Goal: Transaction & Acquisition: Obtain resource

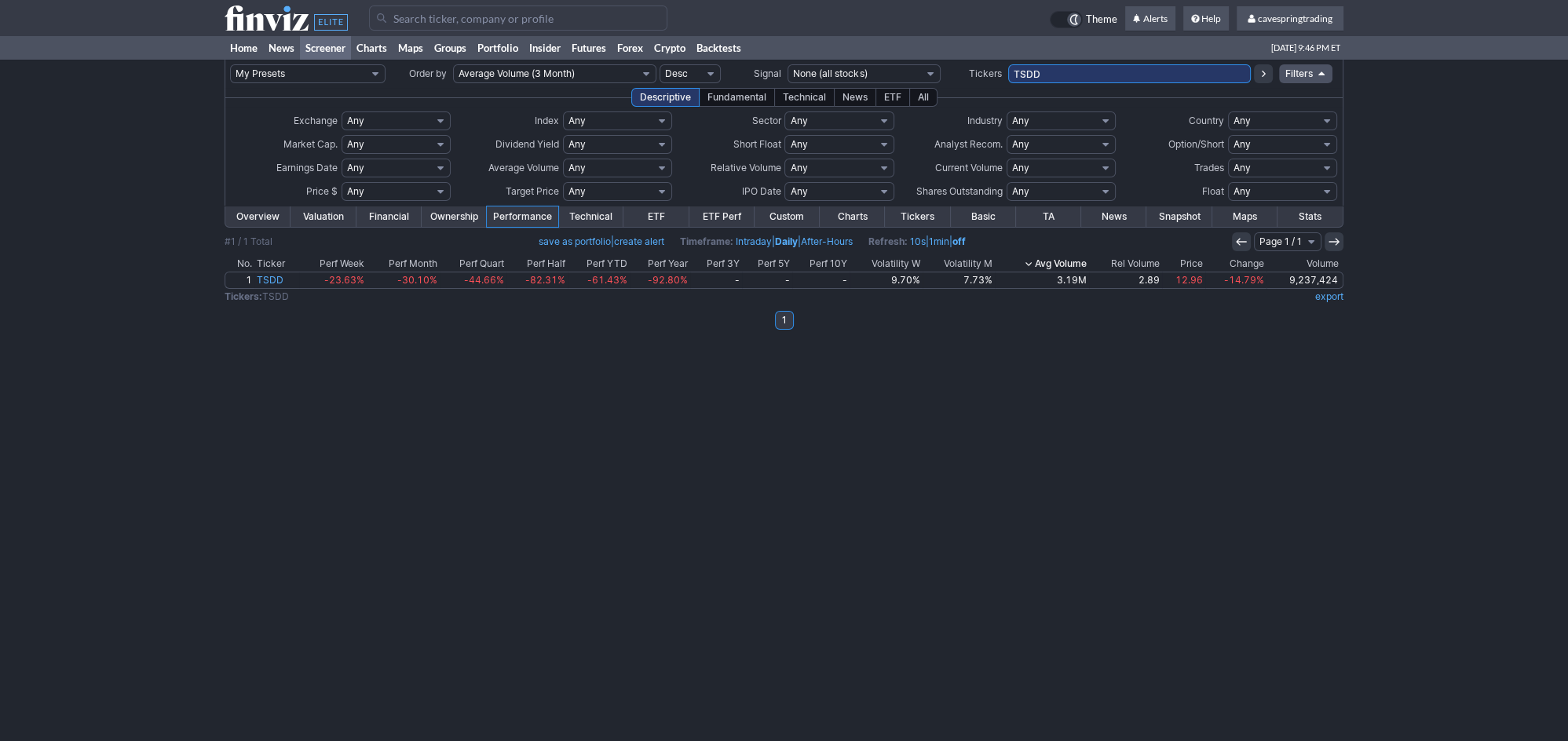
drag, startPoint x: 1026, startPoint y: 71, endPoint x: 623, endPoint y: 66, distance: 403.0
click at [1008, 66] on input "TSDD" at bounding box center [1129, 74] width 243 height 19
paste input "AAL,ABEV,ACHR,ADT,AEG,AES,AG,AGG,AGNC,ALIT,AMC,ARCC,ARR,ASHR,ASX,ATUS,AVTR,BAC,…"
type input "AAL,ABEV,ACHR,ADT,AEG,AES,AG,AGG,AGNC,ALIT,AMC,ARCC,ARR,ASHR,ASX,ATUS,AVTR,BAC,…"
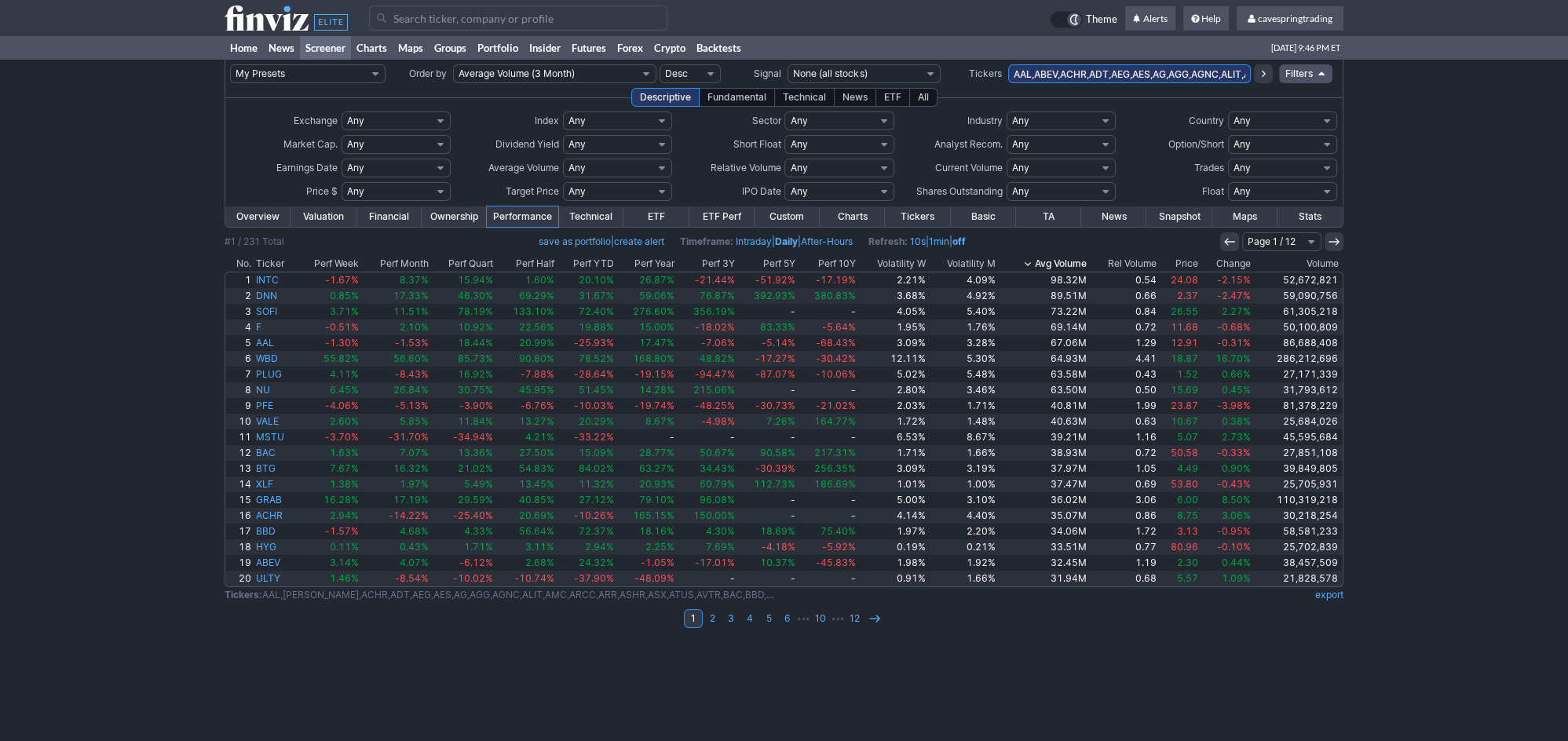
click at [1327, 597] on link "export" at bounding box center [1328, 595] width 28 height 12
